Goal: Information Seeking & Learning: Learn about a topic

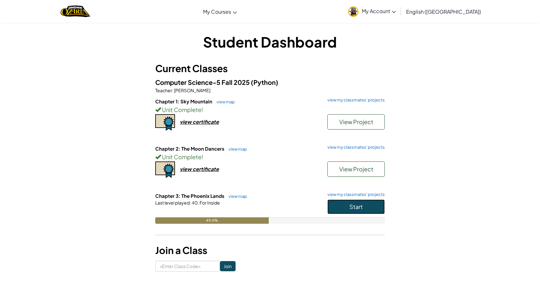
click at [365, 208] on button "Start" at bounding box center [356, 206] width 57 height 15
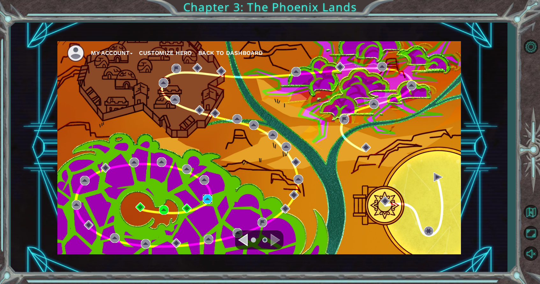
click at [206, 201] on img at bounding box center [208, 199] width 10 height 10
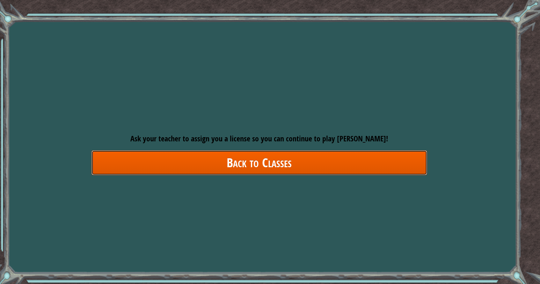
click at [193, 162] on link "Back to Classes" at bounding box center [260, 162] width 336 height 25
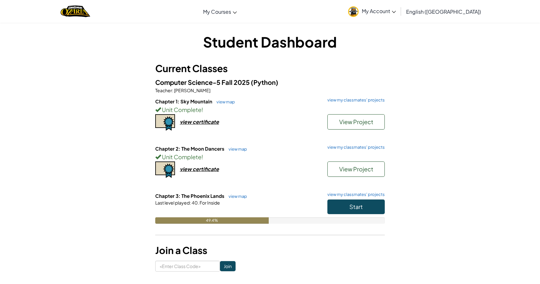
click at [396, 12] on icon at bounding box center [394, 12] width 4 height 2
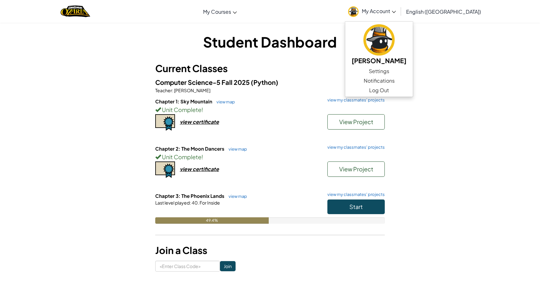
click at [396, 12] on icon at bounding box center [394, 12] width 4 height 2
